Goal: Information Seeking & Learning: Check status

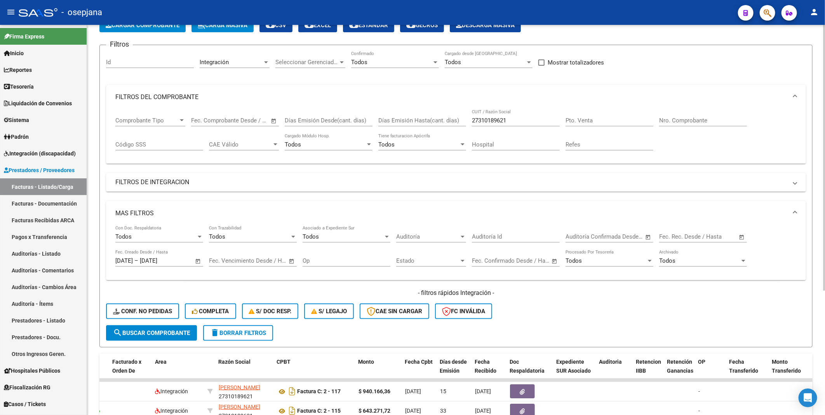
scroll to position [4, 0]
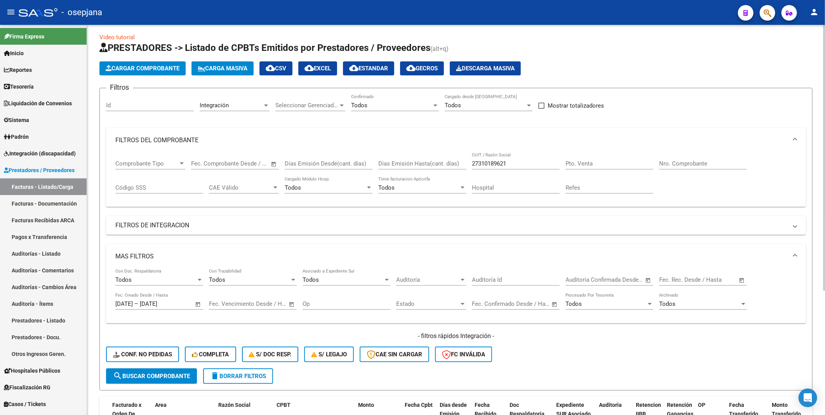
click at [235, 372] on span "delete Borrar Filtros" at bounding box center [238, 375] width 56 height 7
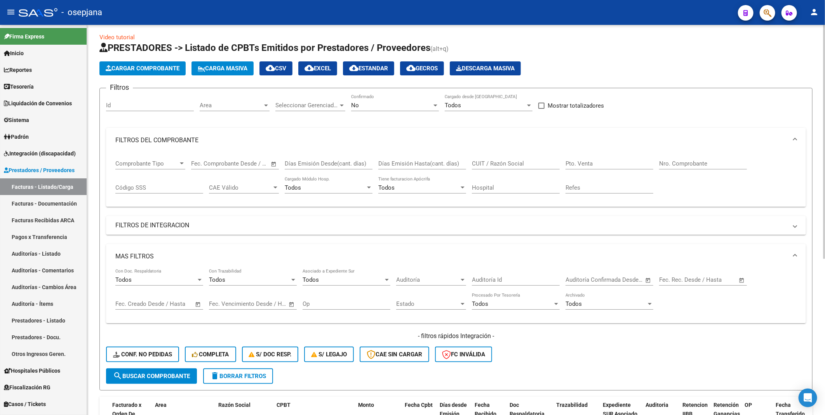
click at [362, 108] on div "No" at bounding box center [391, 105] width 81 height 7
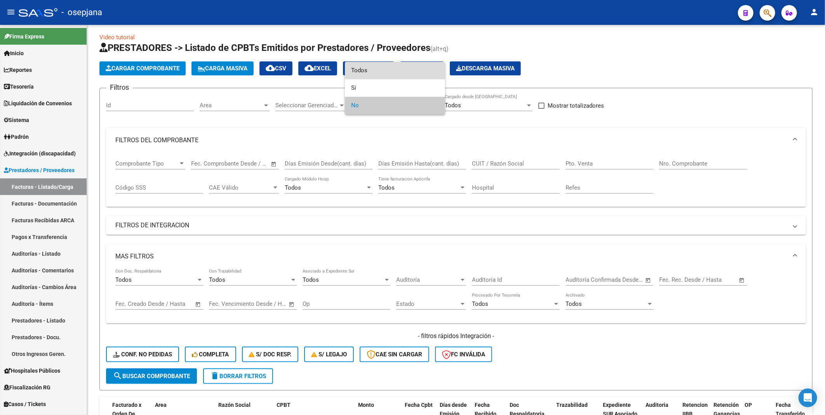
click at [370, 69] on span "Todos" at bounding box center [395, 70] width 88 height 17
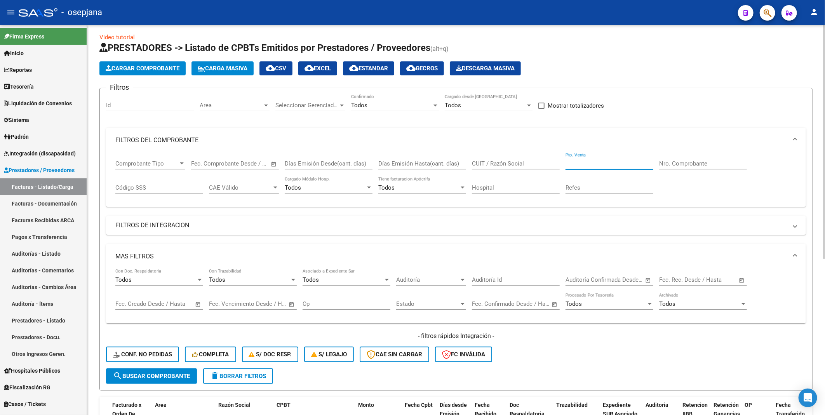
click at [612, 161] on input "Pto. Venta" at bounding box center [609, 163] width 88 height 7
type input "100"
click at [673, 167] on div "Nro. Comprobante" at bounding box center [703, 161] width 88 height 17
type input "10363"
click at [662, 186] on div "Comprobante Tipo Comprobante Tipo Fecha inicio – Fecha fin Fec. Comprobante Des…" at bounding box center [455, 177] width 681 height 48
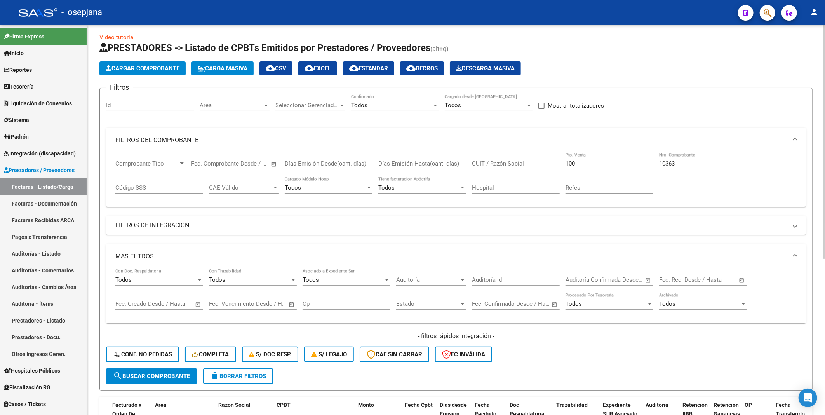
click at [166, 373] on span "search Buscar Comprobante" at bounding box center [151, 375] width 77 height 7
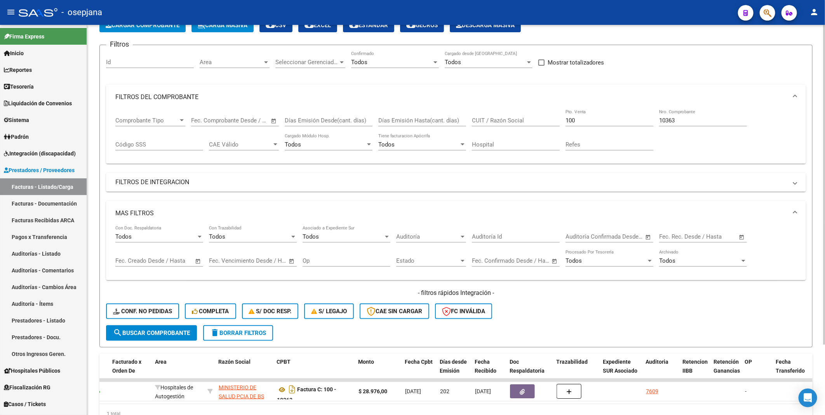
scroll to position [86, 0]
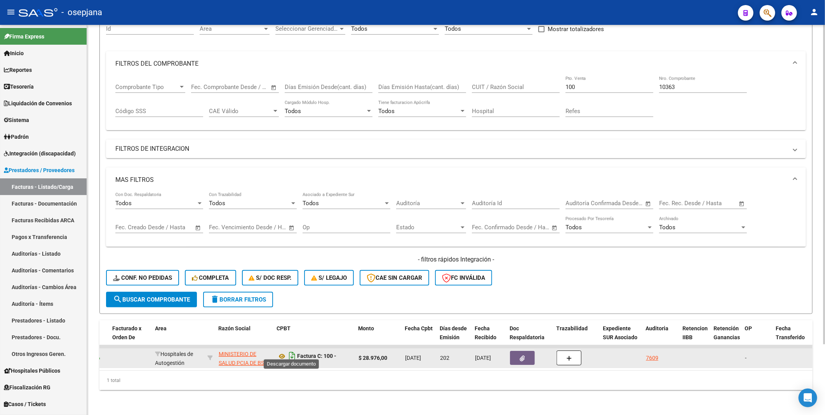
click at [291, 349] on icon "Descargar documento" at bounding box center [292, 355] width 10 height 12
